Goal: Task Accomplishment & Management: Manage account settings

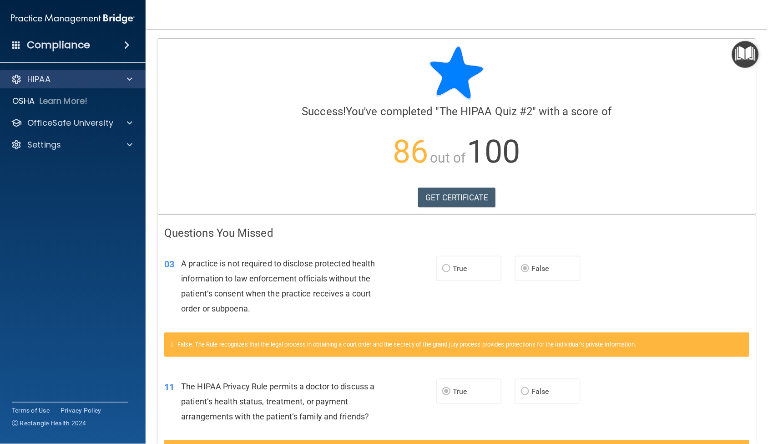
click at [43, 86] on div "HIPAA" at bounding box center [73, 79] width 146 height 18
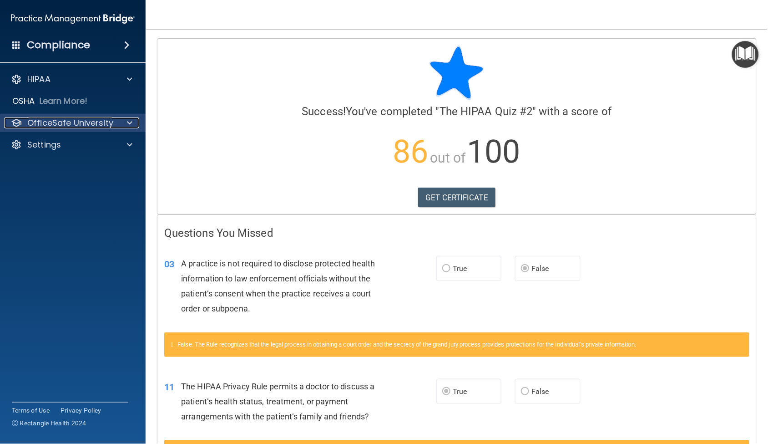
click at [55, 120] on p "OfficeSafe University" at bounding box center [70, 122] width 86 height 11
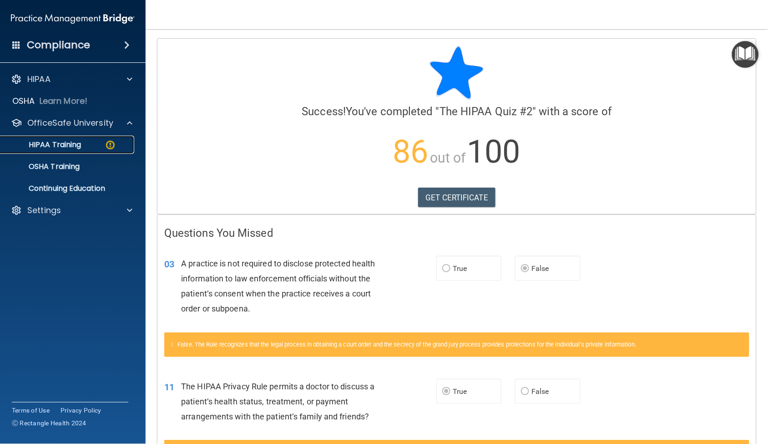
click at [55, 142] on p "HIPAA Training" at bounding box center [43, 144] width 75 height 9
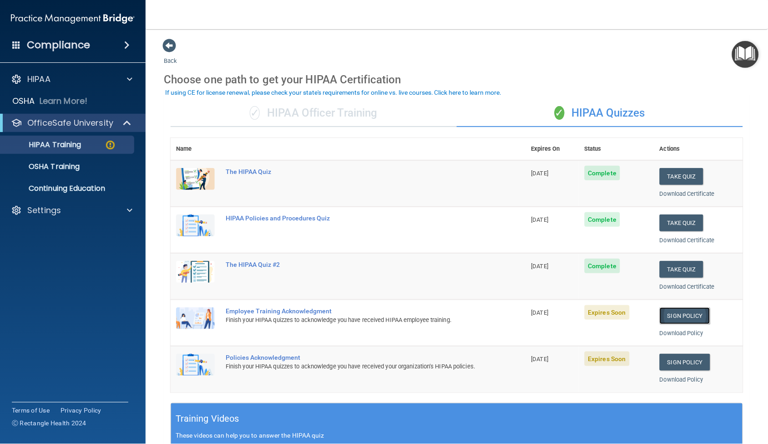
click at [680, 316] on link "Sign Policy" at bounding box center [685, 315] width 51 height 17
click at [676, 365] on link "Sign Policy" at bounding box center [685, 362] width 51 height 17
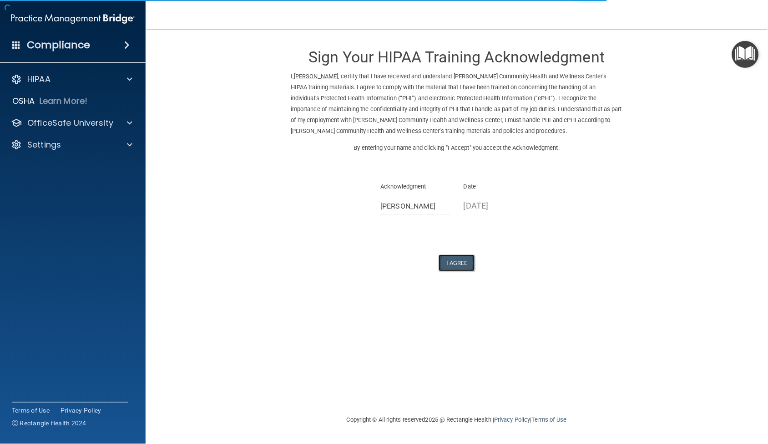
click at [454, 264] on button "I Agree" at bounding box center [457, 262] width 36 height 17
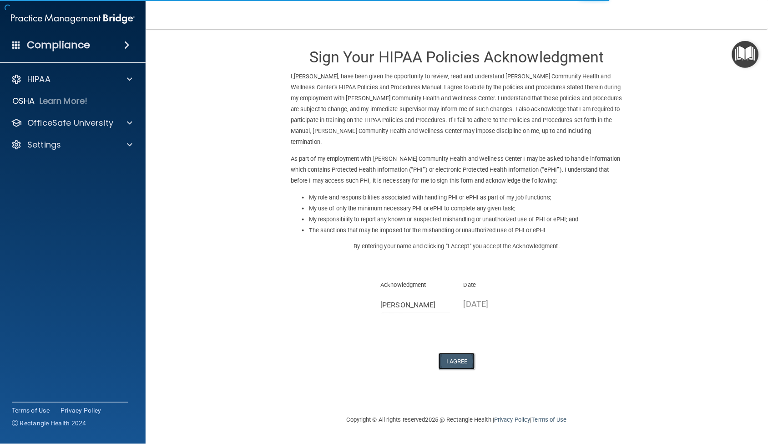
click at [456, 362] on button "I Agree" at bounding box center [457, 361] width 36 height 17
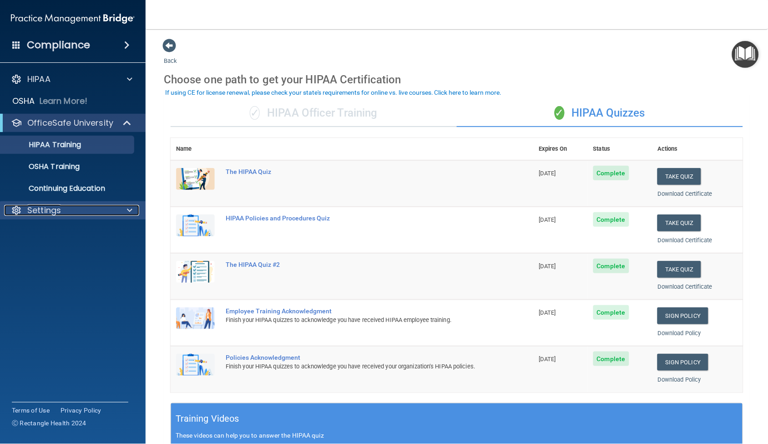
click at [81, 208] on div "Settings" at bounding box center [60, 210] width 113 height 11
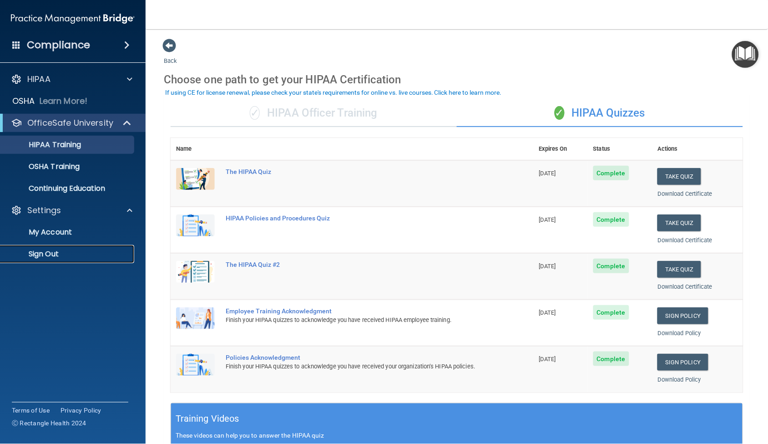
click at [56, 249] on p "Sign Out" at bounding box center [68, 253] width 124 height 9
